Goal: Go to known website: Go to known website

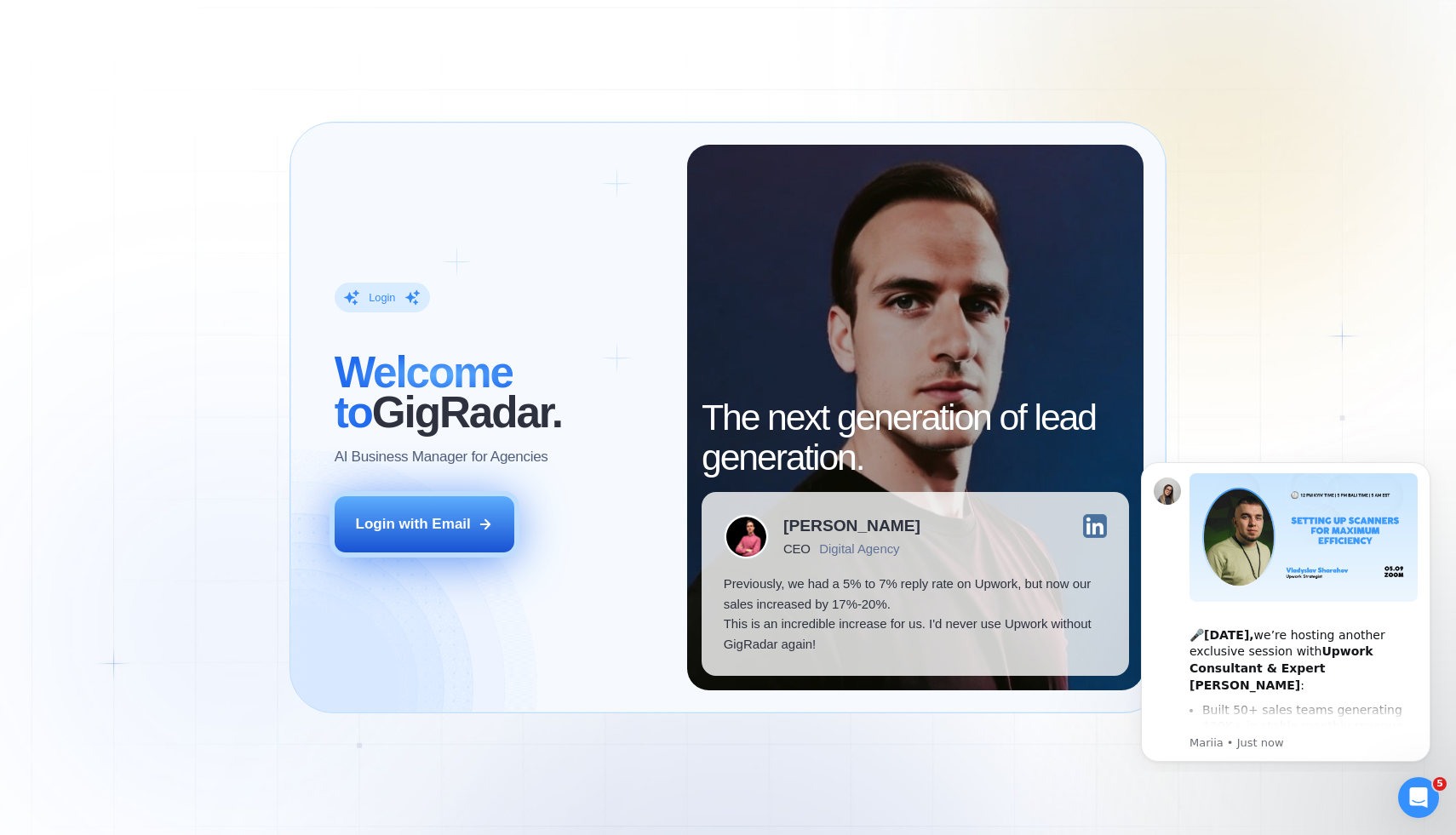
click at [470, 510] on button "Login with Email" at bounding box center [425, 524] width 180 height 56
